Goal: Navigation & Orientation: Find specific page/section

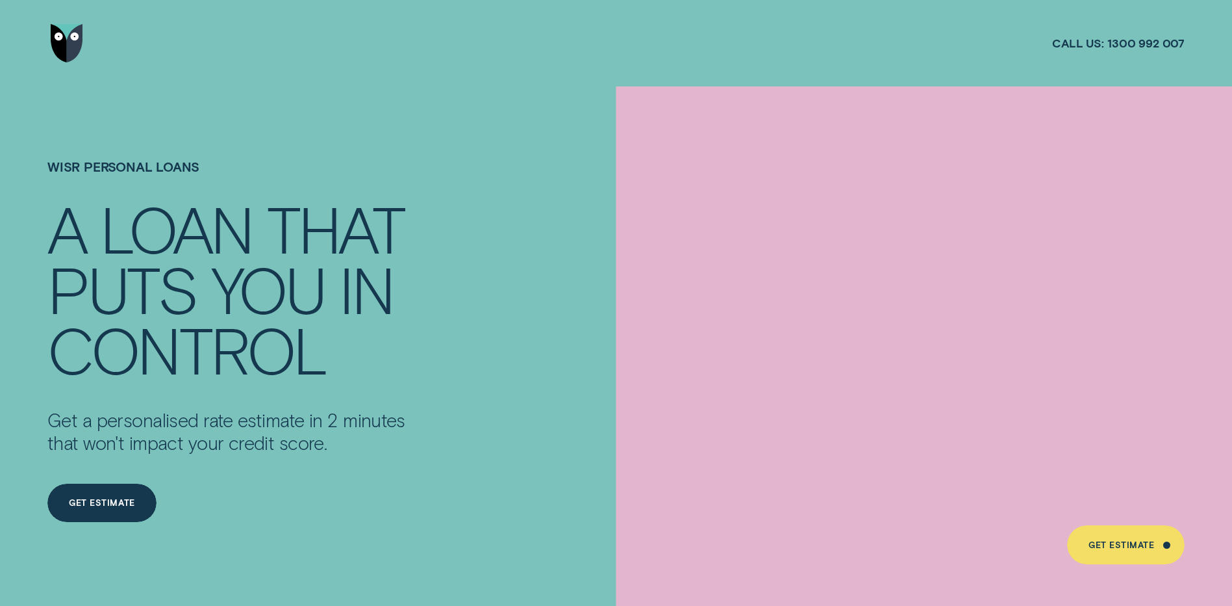
click at [1140, 22] on div "Call us: [PHONE_NUMBER]" at bounding box center [1119, 43] width 133 height 86
click at [36, 54] on div at bounding box center [616, 43] width 1232 height 86
click at [64, 48] on img "Go to home page" at bounding box center [67, 43] width 32 height 39
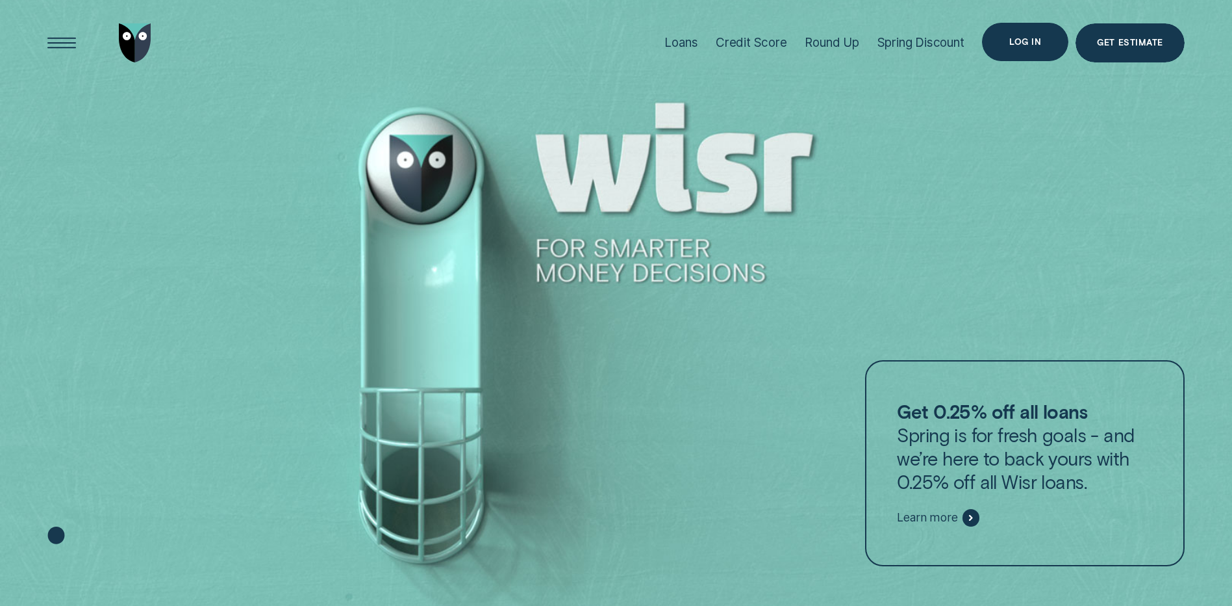
click at [1019, 43] on div "Log in" at bounding box center [1026, 42] width 32 height 8
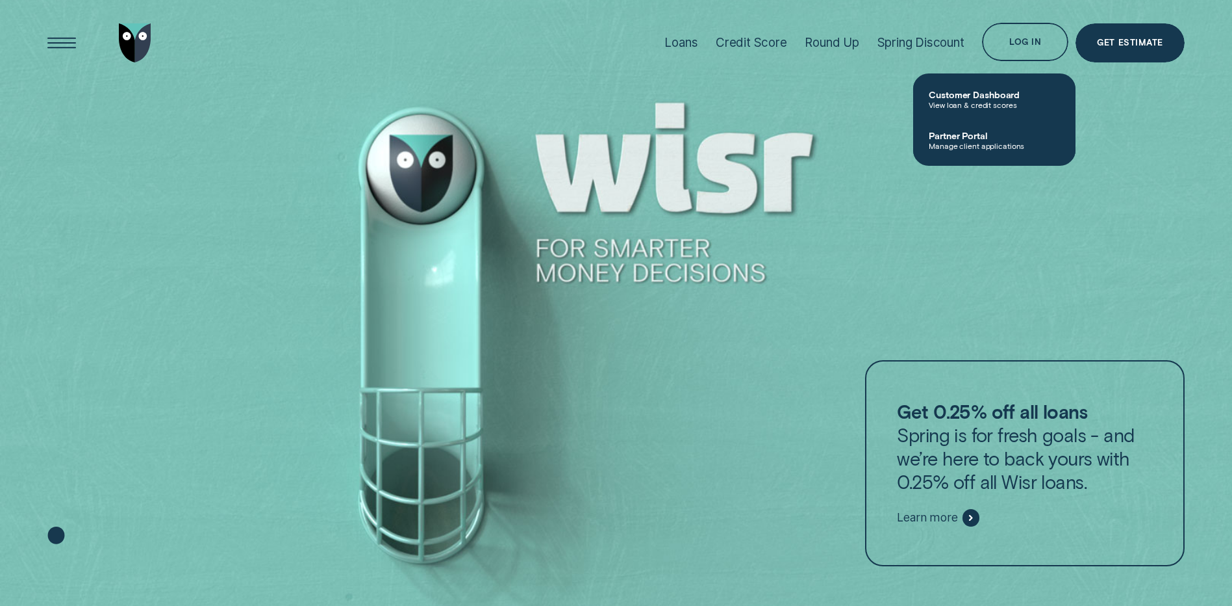
click at [1012, 97] on span "Customer Dashboard" at bounding box center [994, 94] width 131 height 11
